Goal: Transaction & Acquisition: Purchase product/service

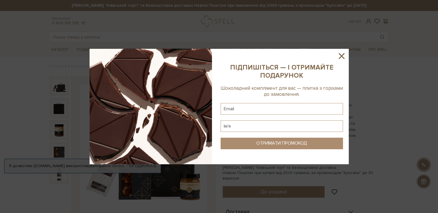
click at [344, 55] on icon at bounding box center [342, 56] width 10 height 10
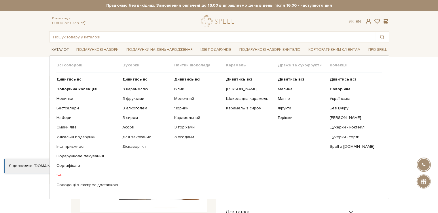
click at [56, 51] on link "Каталог" at bounding box center [60, 49] width 22 height 9
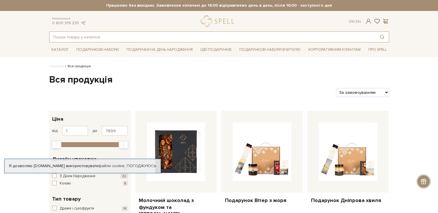
click at [113, 35] on input "text" at bounding box center [213, 37] width 326 height 10
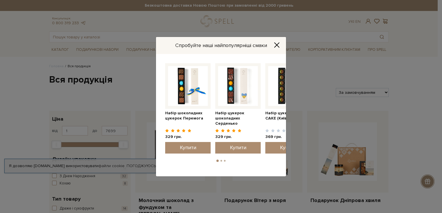
click at [279, 43] on icon "Close" at bounding box center [277, 44] width 5 height 5
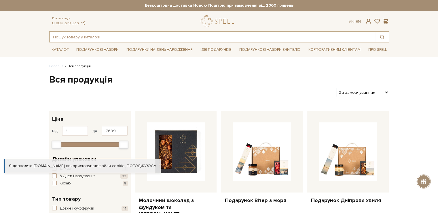
click at [171, 36] on input "text" at bounding box center [213, 37] width 326 height 10
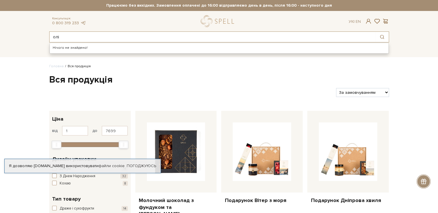
type input "олі"
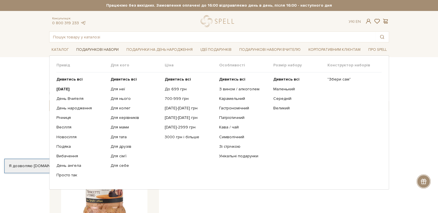
click at [90, 48] on link "Подарункові набори" at bounding box center [97, 49] width 47 height 9
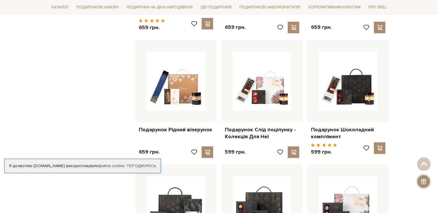
scroll to position [432, 0]
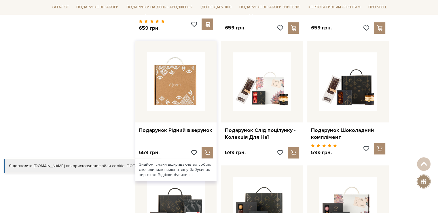
click at [182, 77] on img at bounding box center [176, 81] width 58 height 58
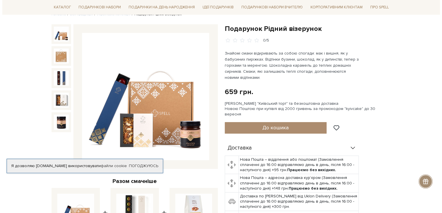
scroll to position [58, 0]
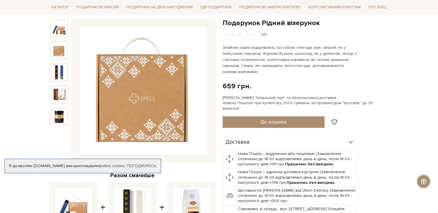
click at [60, 65] on img at bounding box center [59, 72] width 15 height 15
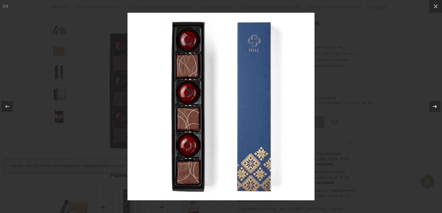
click at [433, 111] on div at bounding box center [435, 106] width 11 height 11
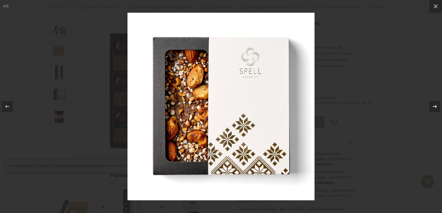
click at [433, 109] on icon at bounding box center [435, 106] width 7 height 7
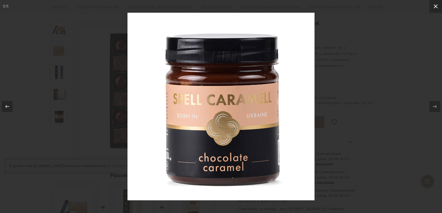
click at [438, 4] on icon at bounding box center [436, 6] width 7 height 7
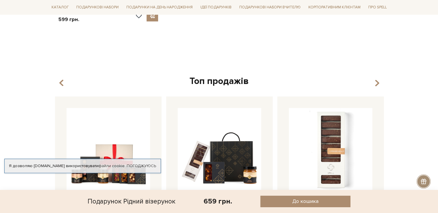
scroll to position [605, 0]
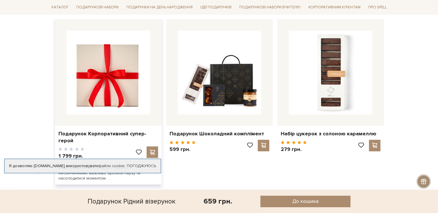
click at [140, 82] on img at bounding box center [109, 73] width 84 height 84
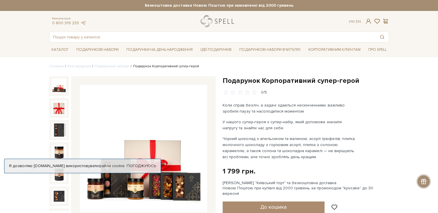
click at [226, 16] on link "logo" at bounding box center [219, 21] width 36 height 12
